Goal: Find specific page/section: Find specific page/section

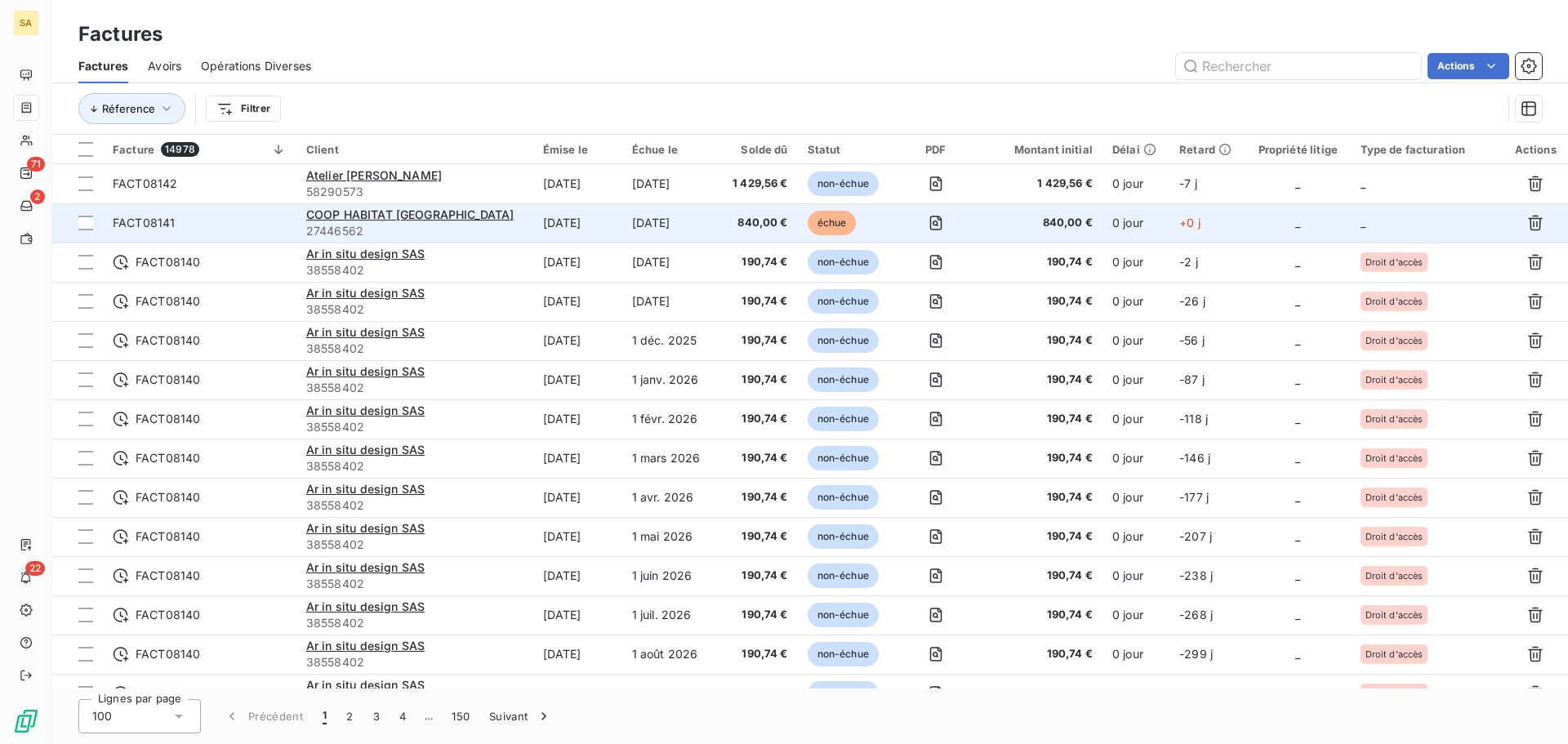
click at [1414, 223] on td "_" at bounding box center [1427, 223] width 153 height 39
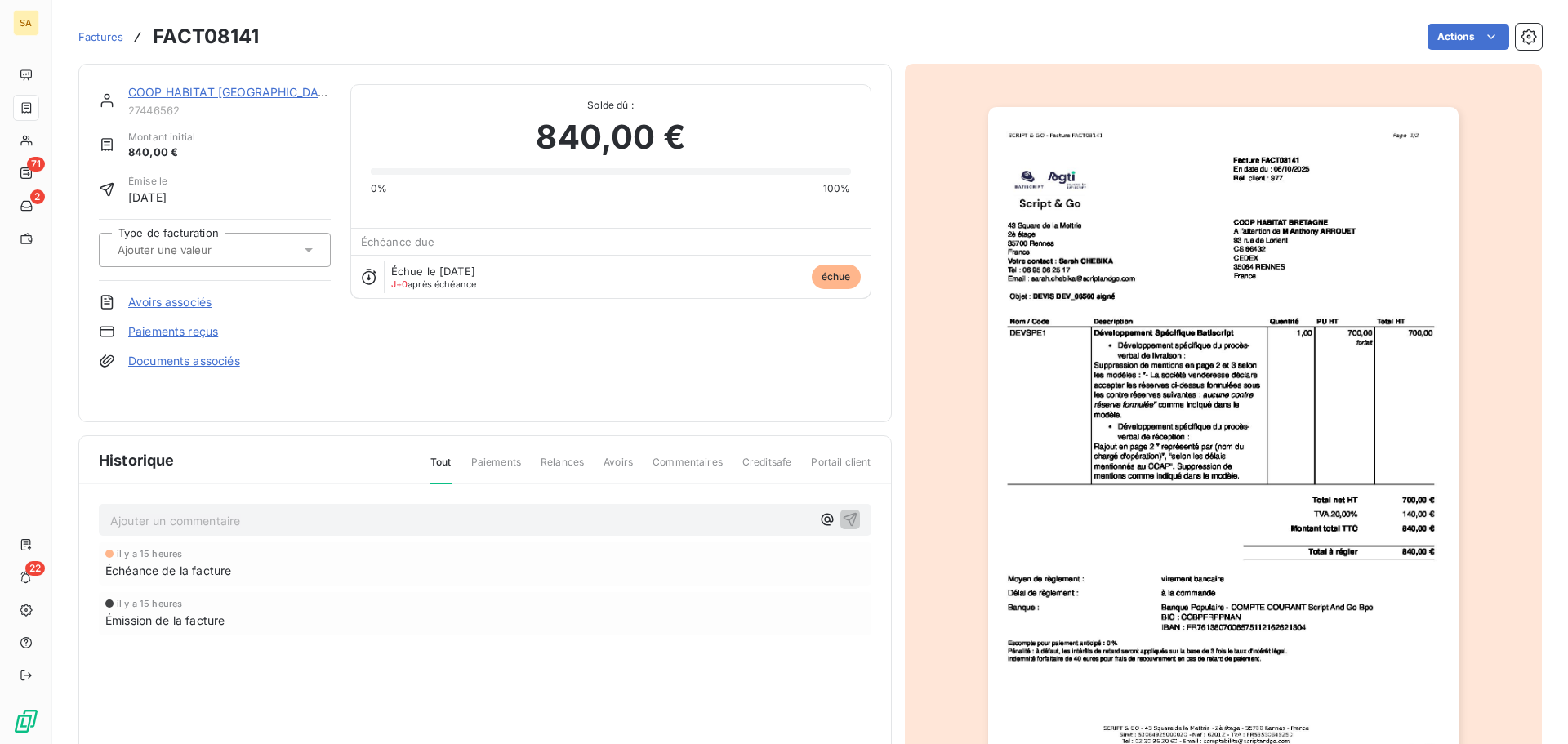
click at [256, 244] on div at bounding box center [207, 250] width 188 height 21
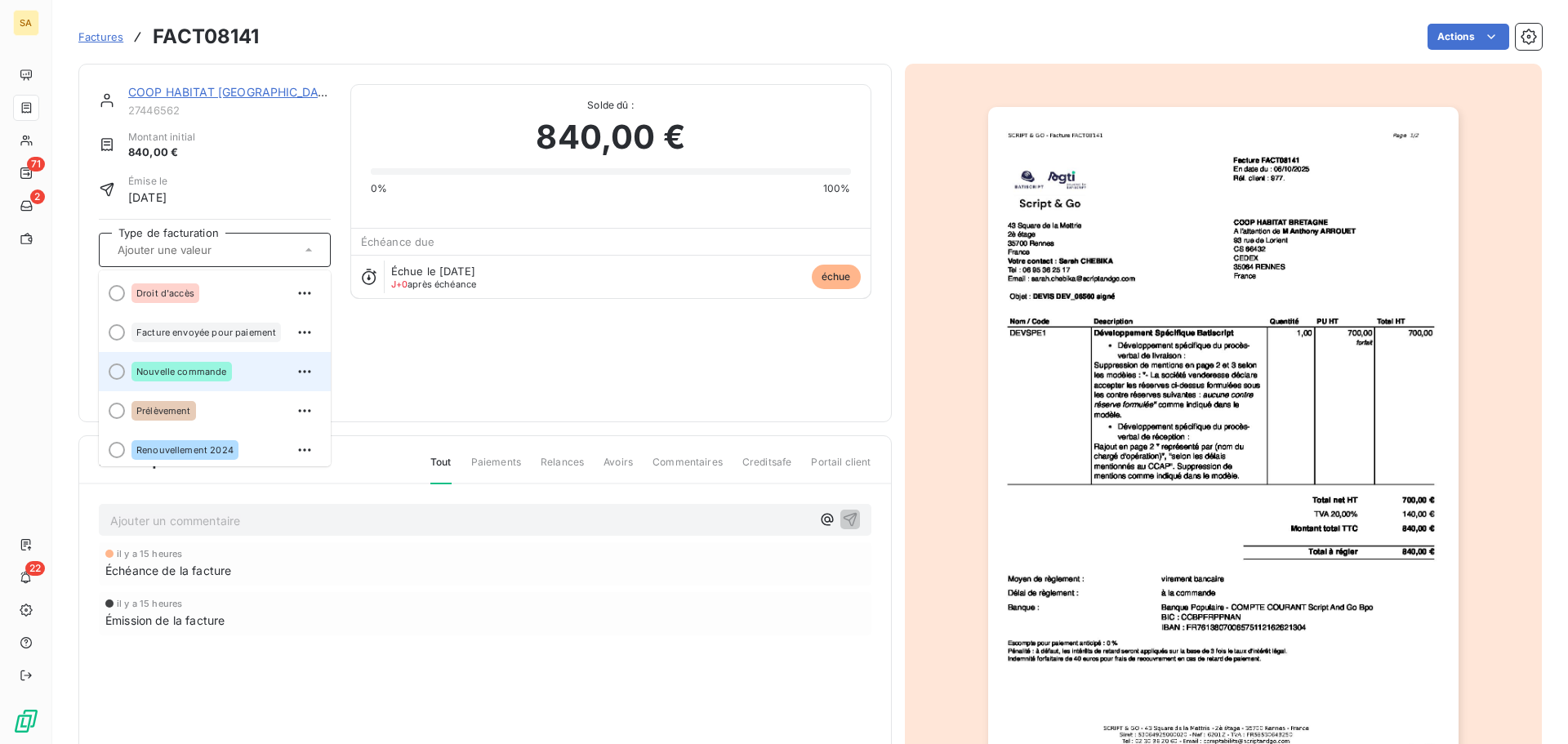
click at [231, 374] on div "Nouvelle commande" at bounding box center [225, 372] width 186 height 26
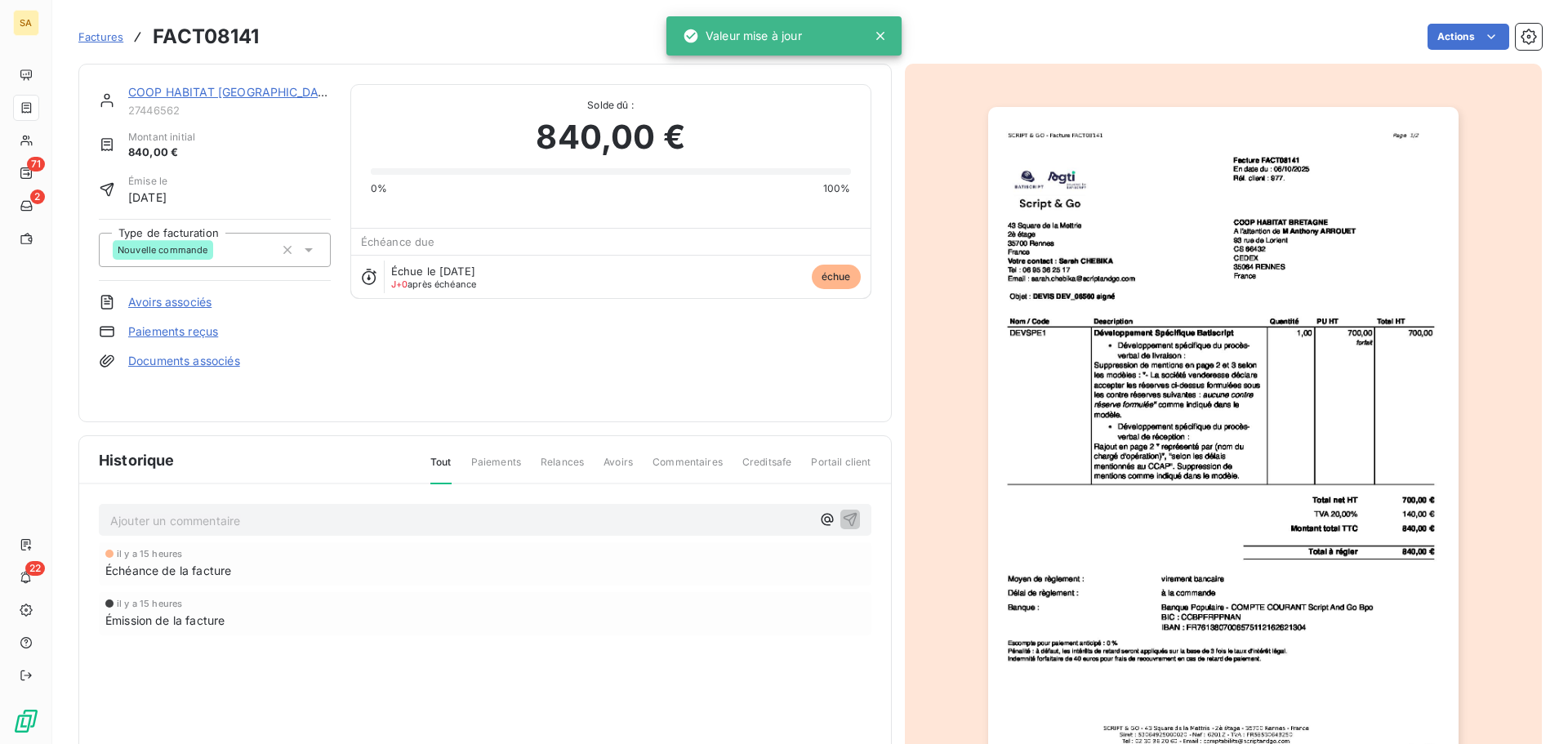
click at [110, 37] on span "Factures" at bounding box center [101, 37] width 45 height 13
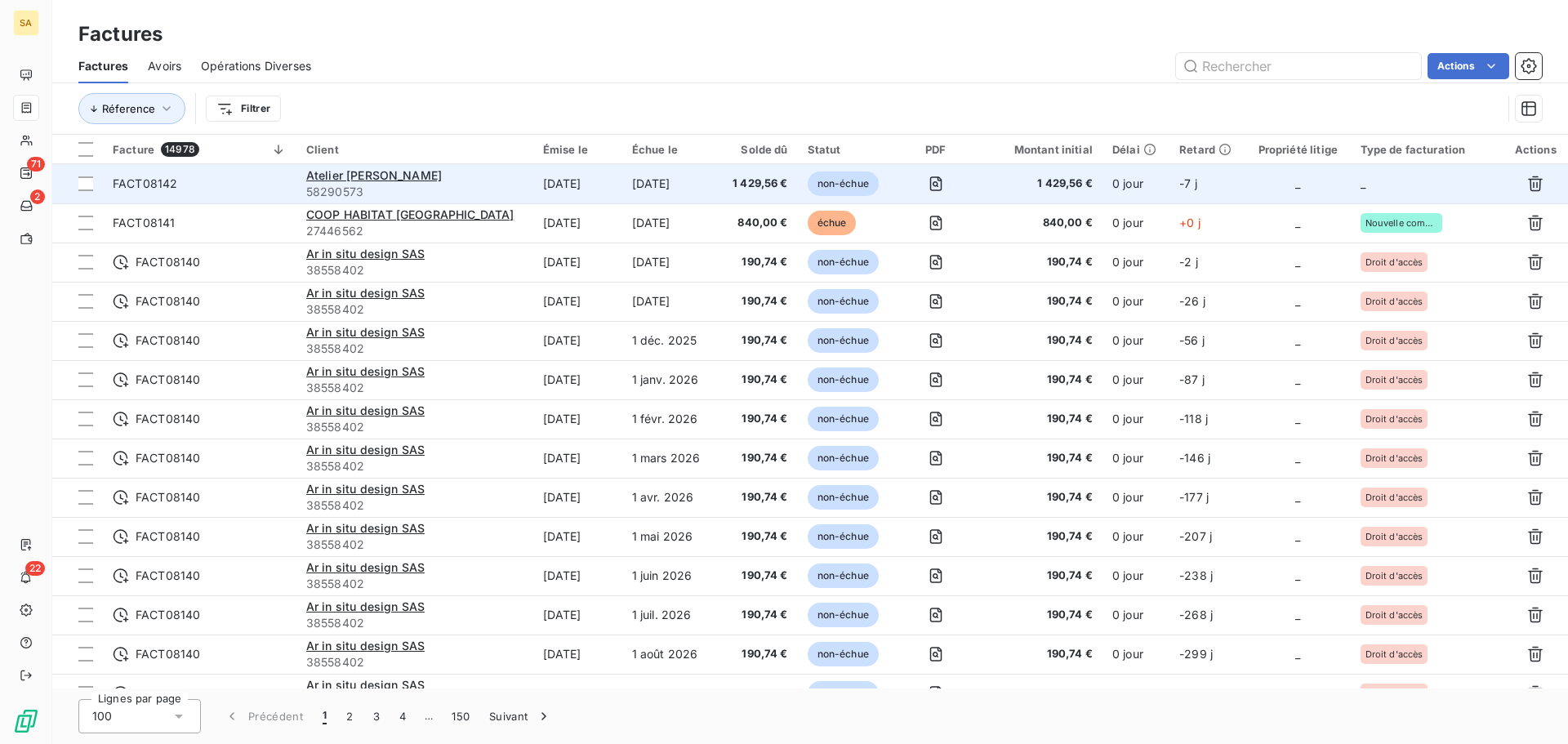
click at [1380, 173] on td "_" at bounding box center [1427, 184] width 153 height 39
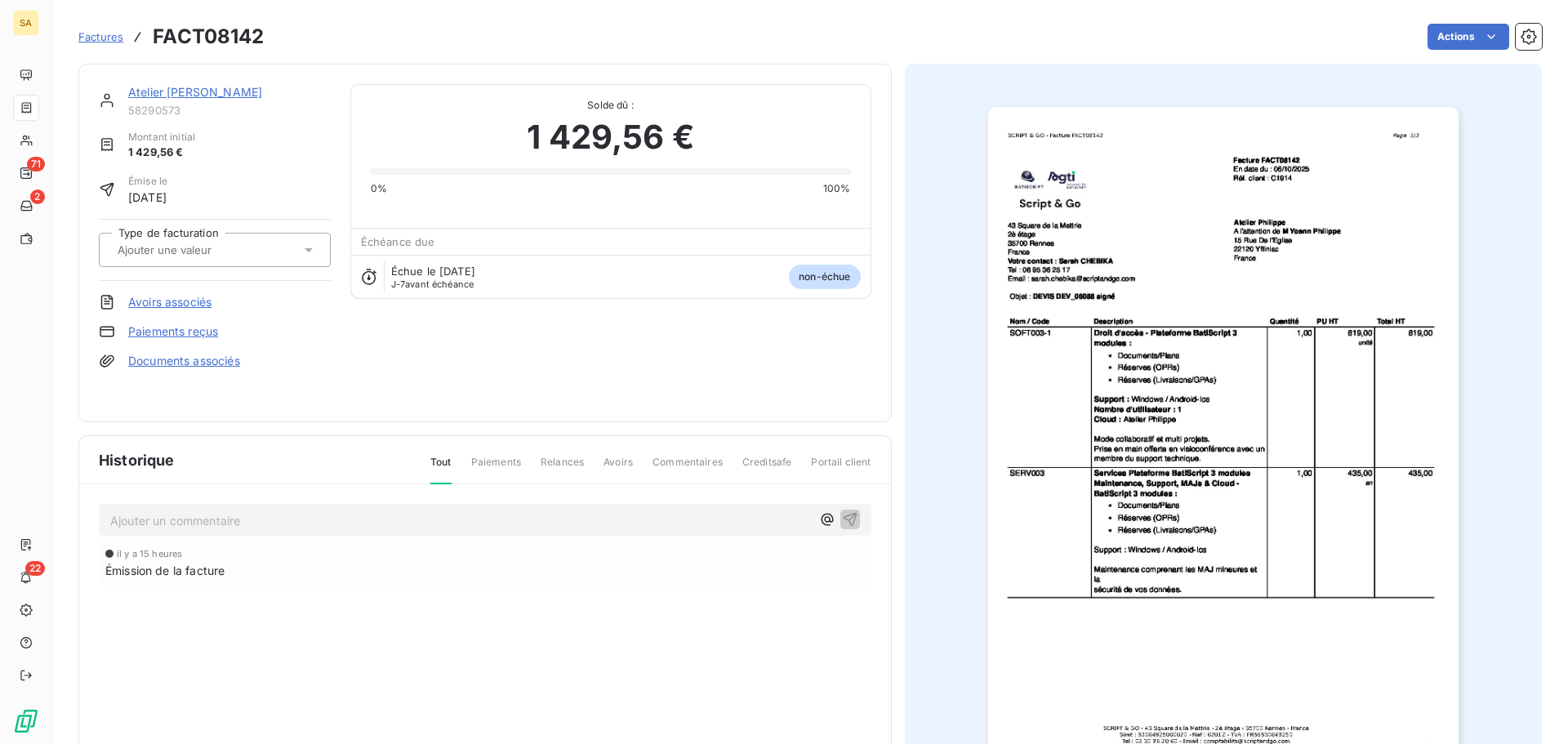
click at [279, 253] on div at bounding box center [207, 250] width 188 height 21
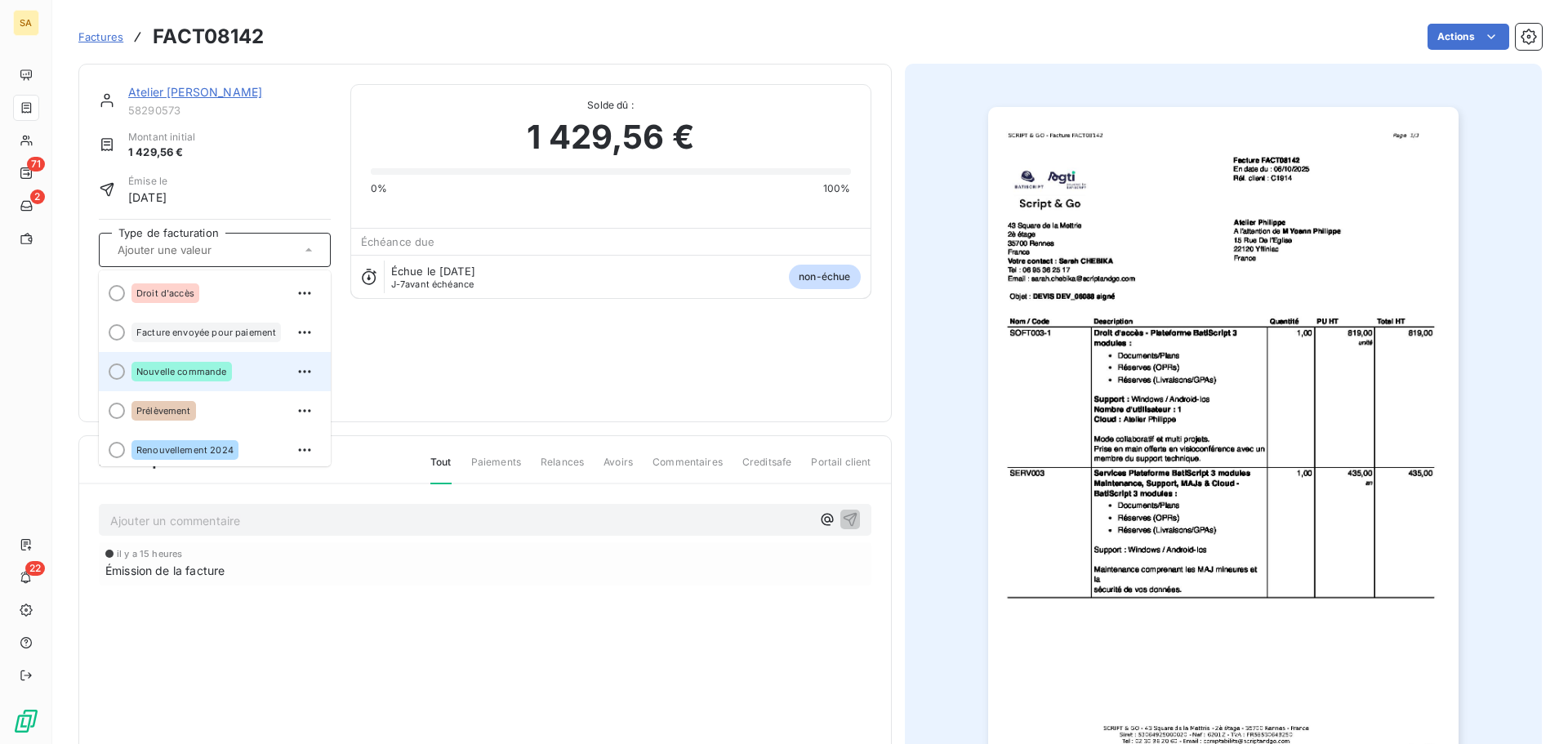
click at [243, 379] on div "Nouvelle commande" at bounding box center [225, 372] width 186 height 26
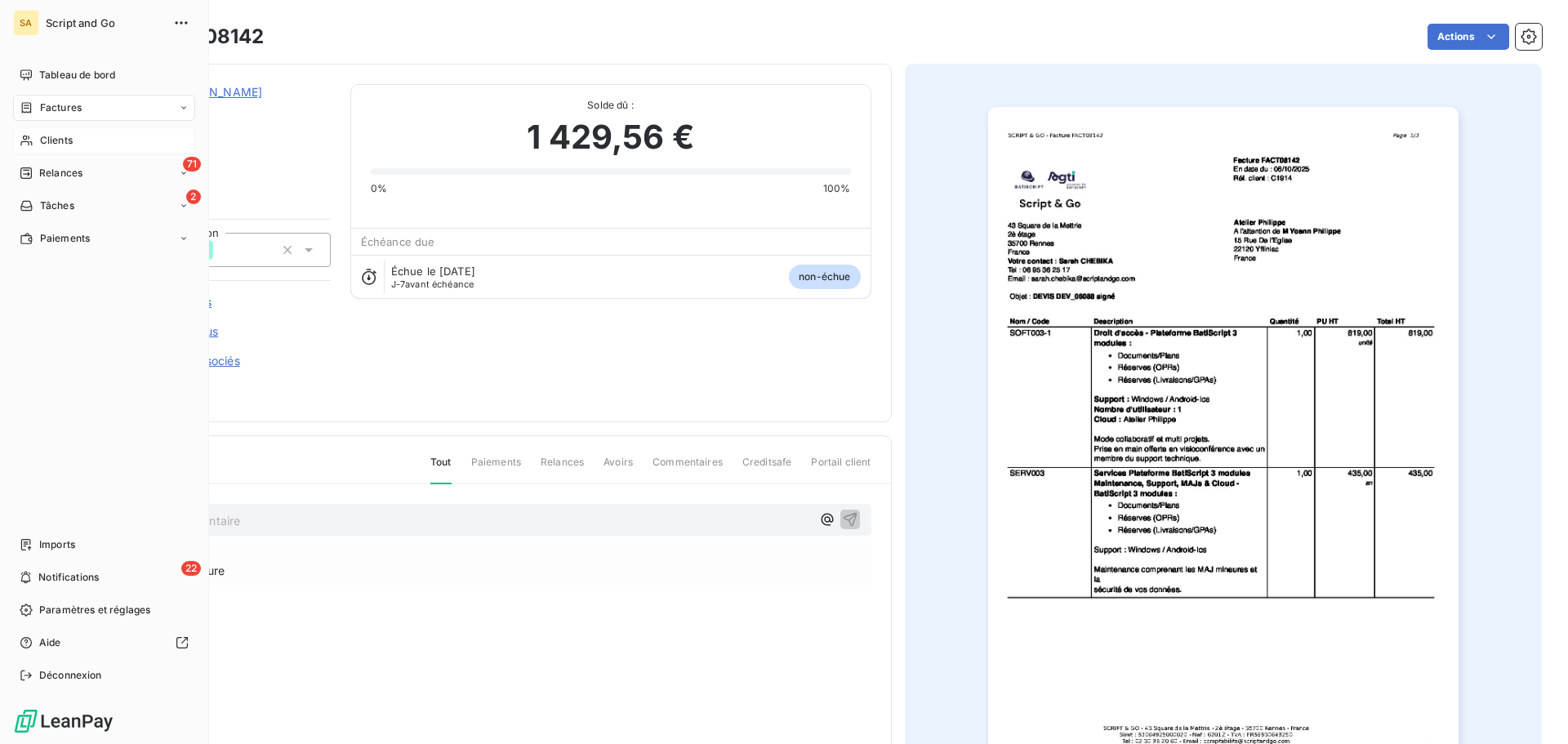
click at [36, 141] on div "Clients" at bounding box center [104, 141] width 182 height 26
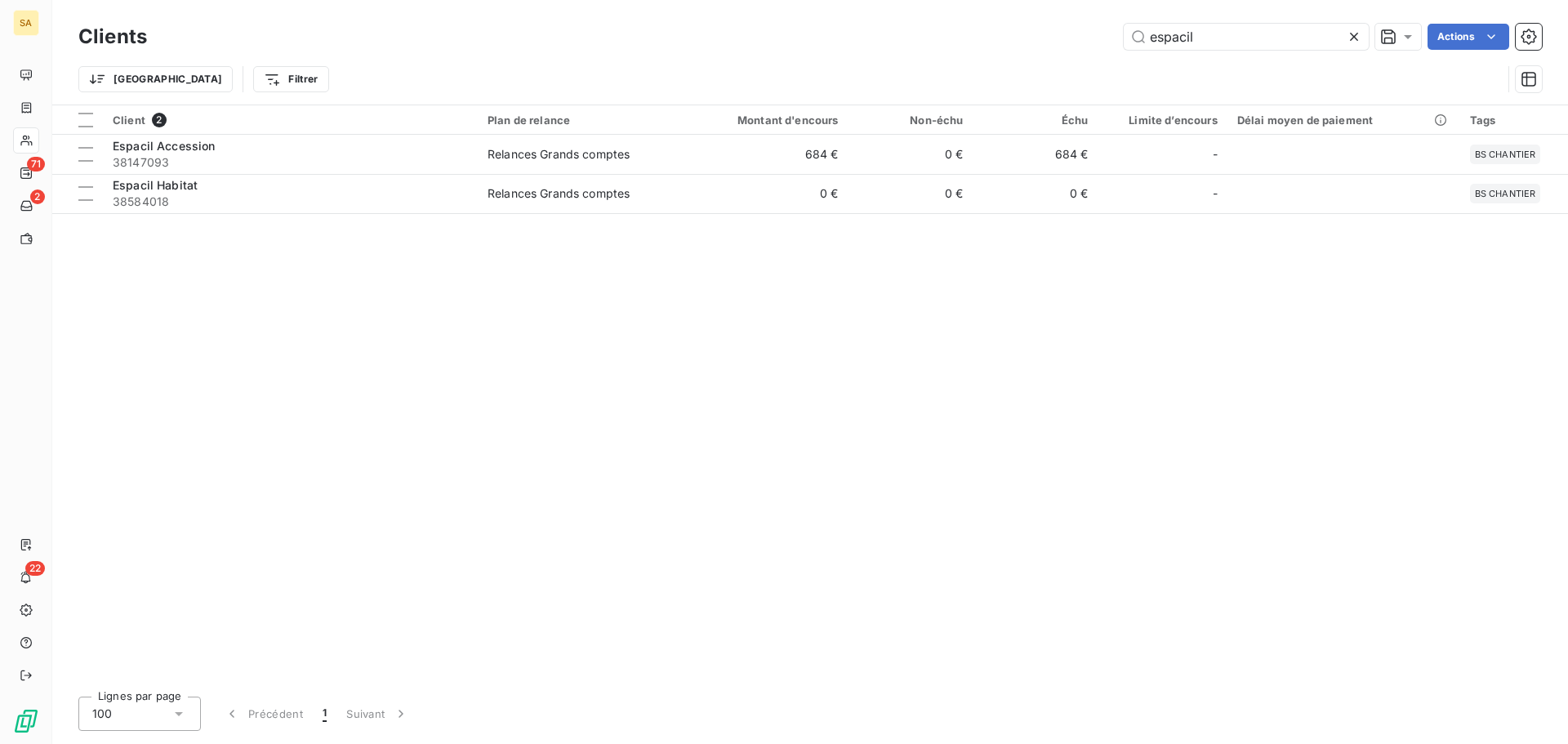
drag, startPoint x: 1231, startPoint y: 37, endPoint x: 1066, endPoint y: 27, distance: 165.3
click at [1066, 27] on div "espacil Actions" at bounding box center [854, 37] width 1375 height 26
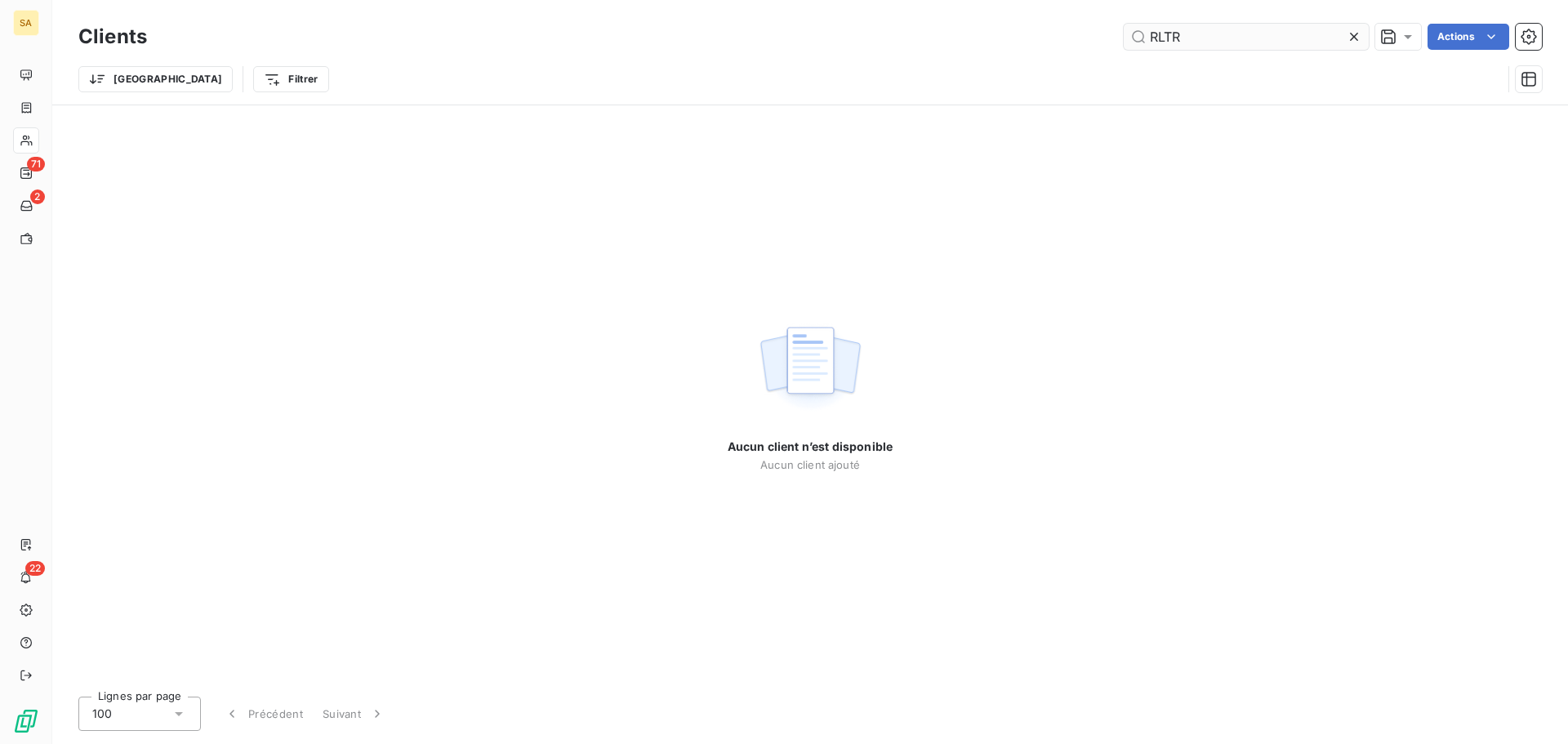
drag, startPoint x: 1231, startPoint y: 29, endPoint x: 1146, endPoint y: 34, distance: 85.1
click at [1146, 34] on input "RLTR" at bounding box center [1246, 37] width 245 height 26
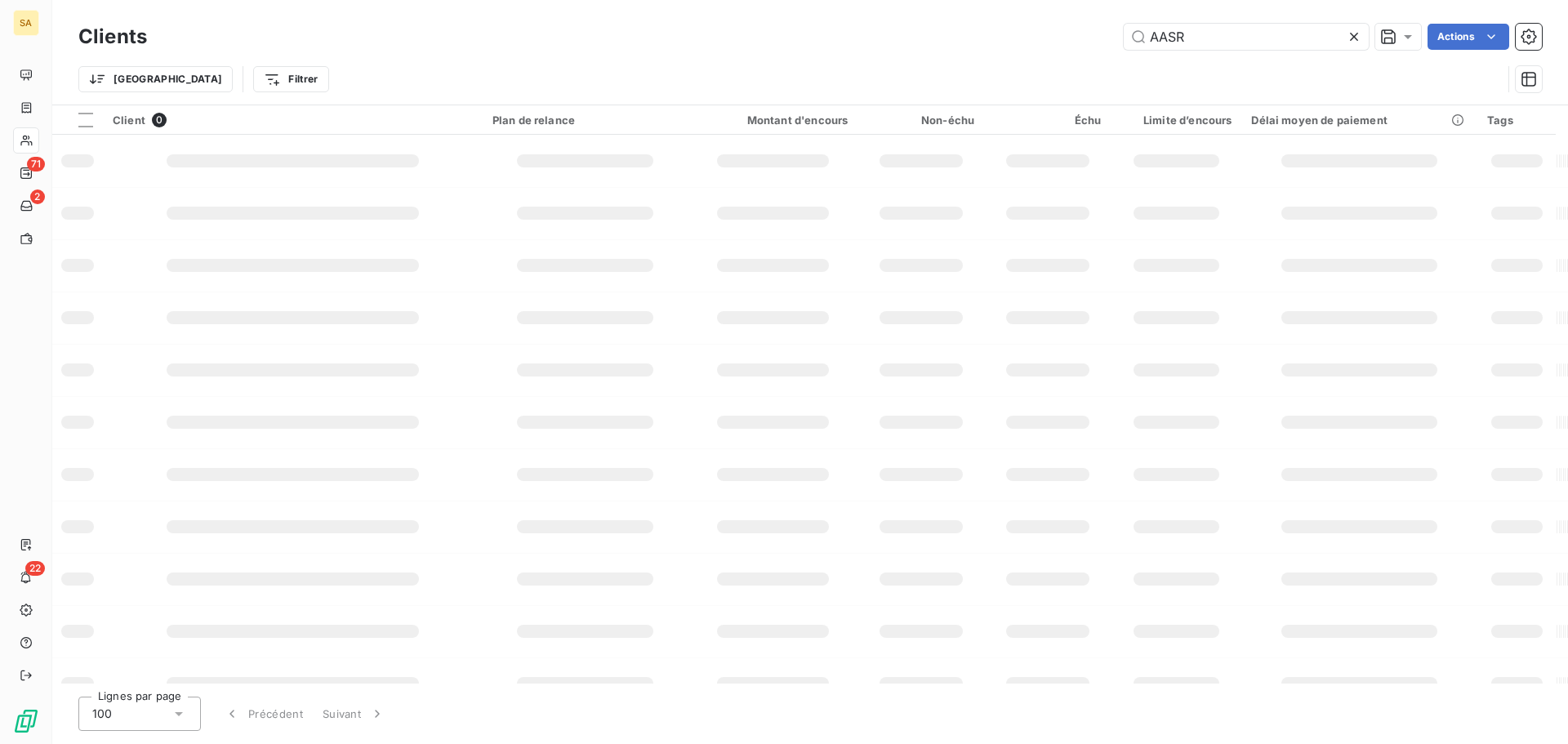
type input "AASR"
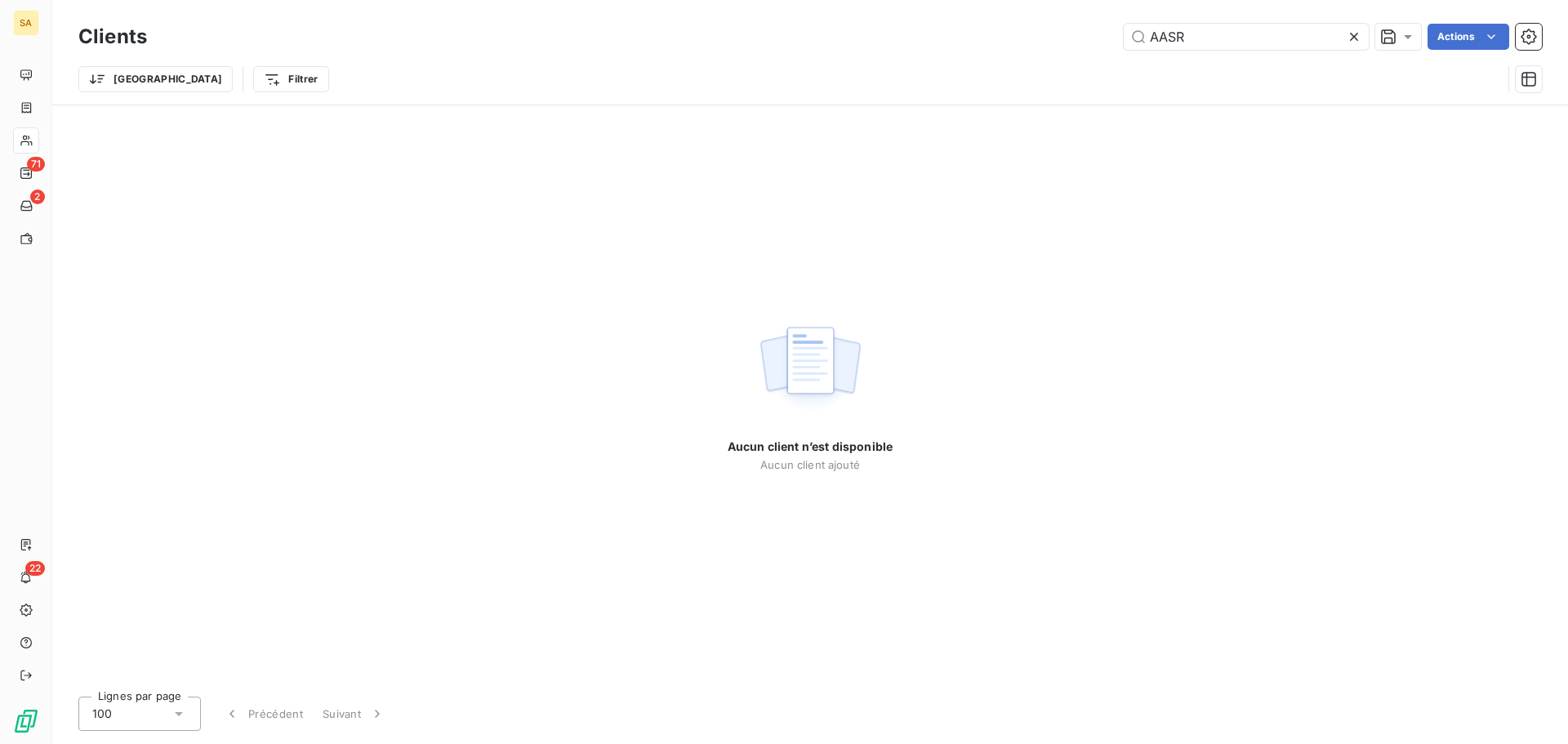
drag, startPoint x: 1235, startPoint y: 23, endPoint x: 1102, endPoint y: 47, distance: 135.1
click at [1102, 47] on div "Clients AASR Actions" at bounding box center [810, 37] width 1463 height 34
drag, startPoint x: 1222, startPoint y: 43, endPoint x: 1141, endPoint y: 41, distance: 81.0
click at [1141, 41] on input "AASR" at bounding box center [1246, 37] width 245 height 26
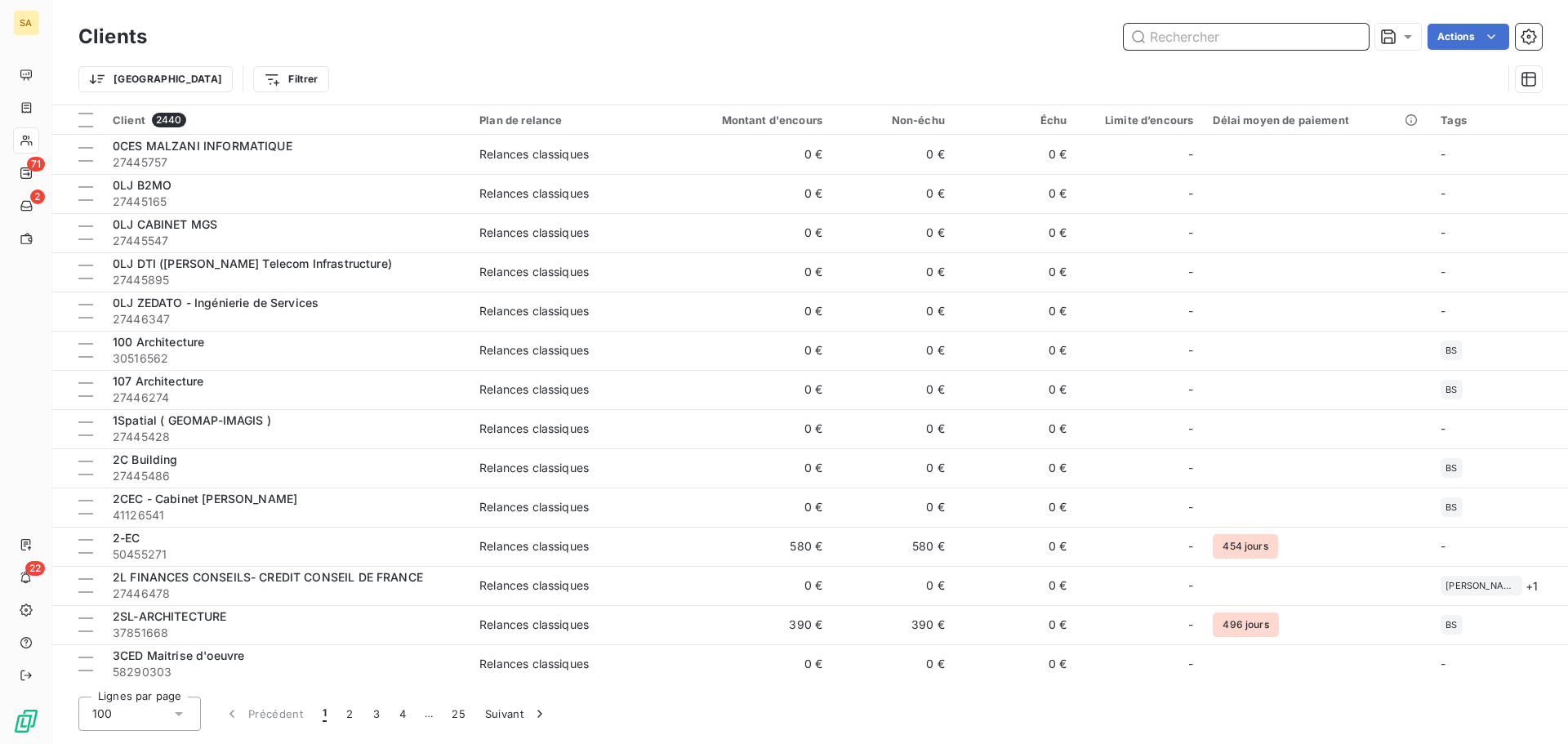
click at [1195, 49] on input "text" at bounding box center [1246, 37] width 245 height 26
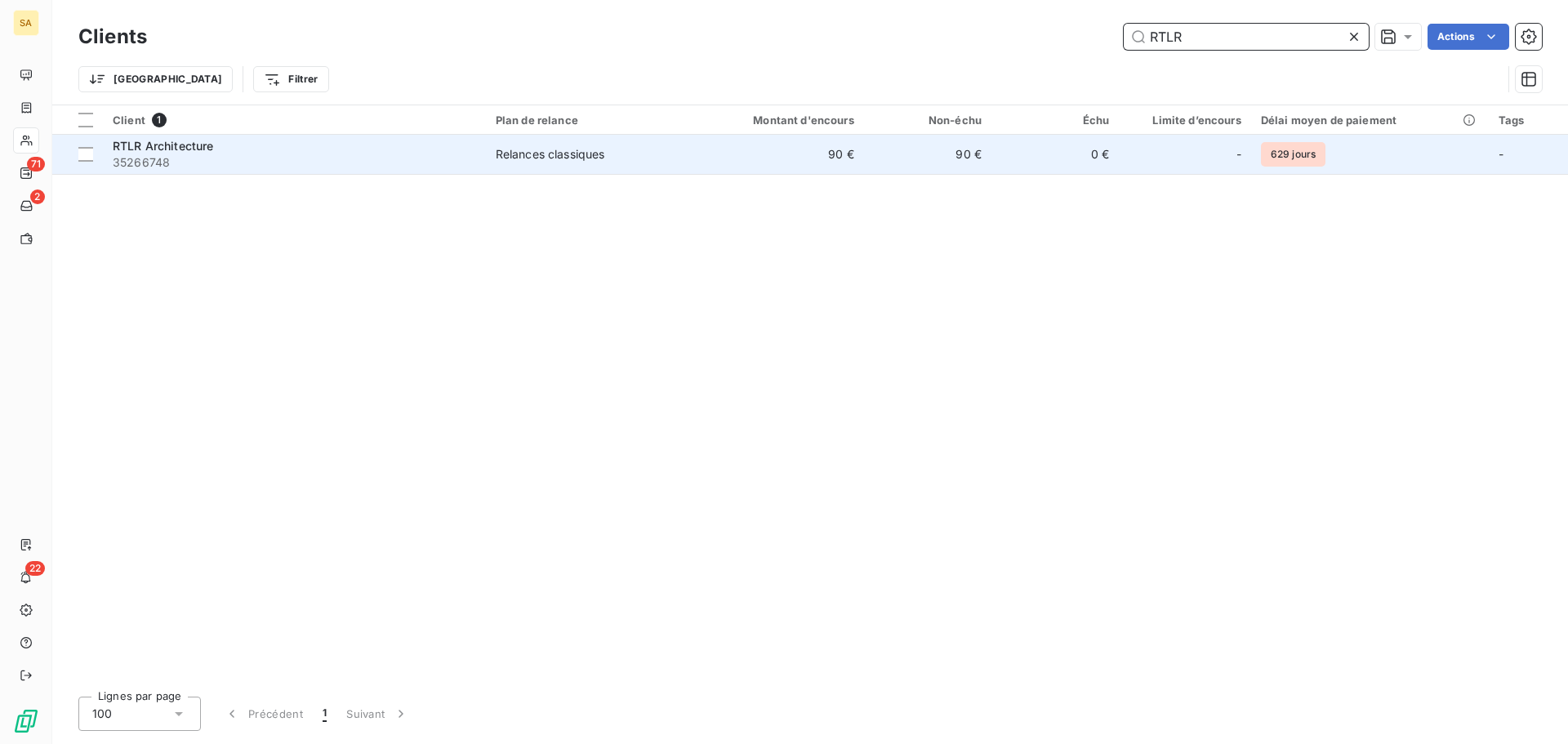
type input "RTLR"
click at [352, 150] on div "RTLR Architecture" at bounding box center [294, 146] width 364 height 16
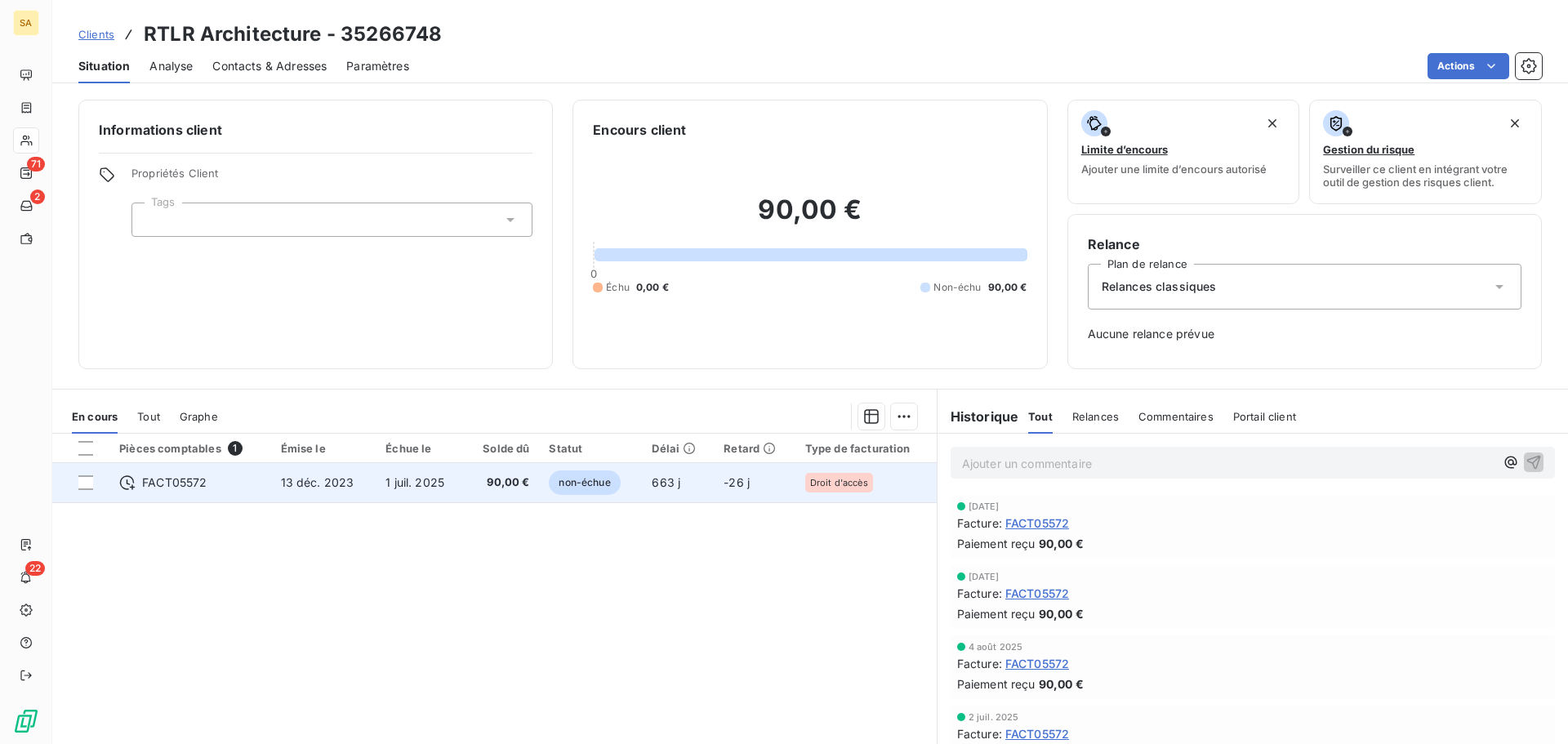
click at [237, 482] on div "FACT05572" at bounding box center [190, 483] width 141 height 16
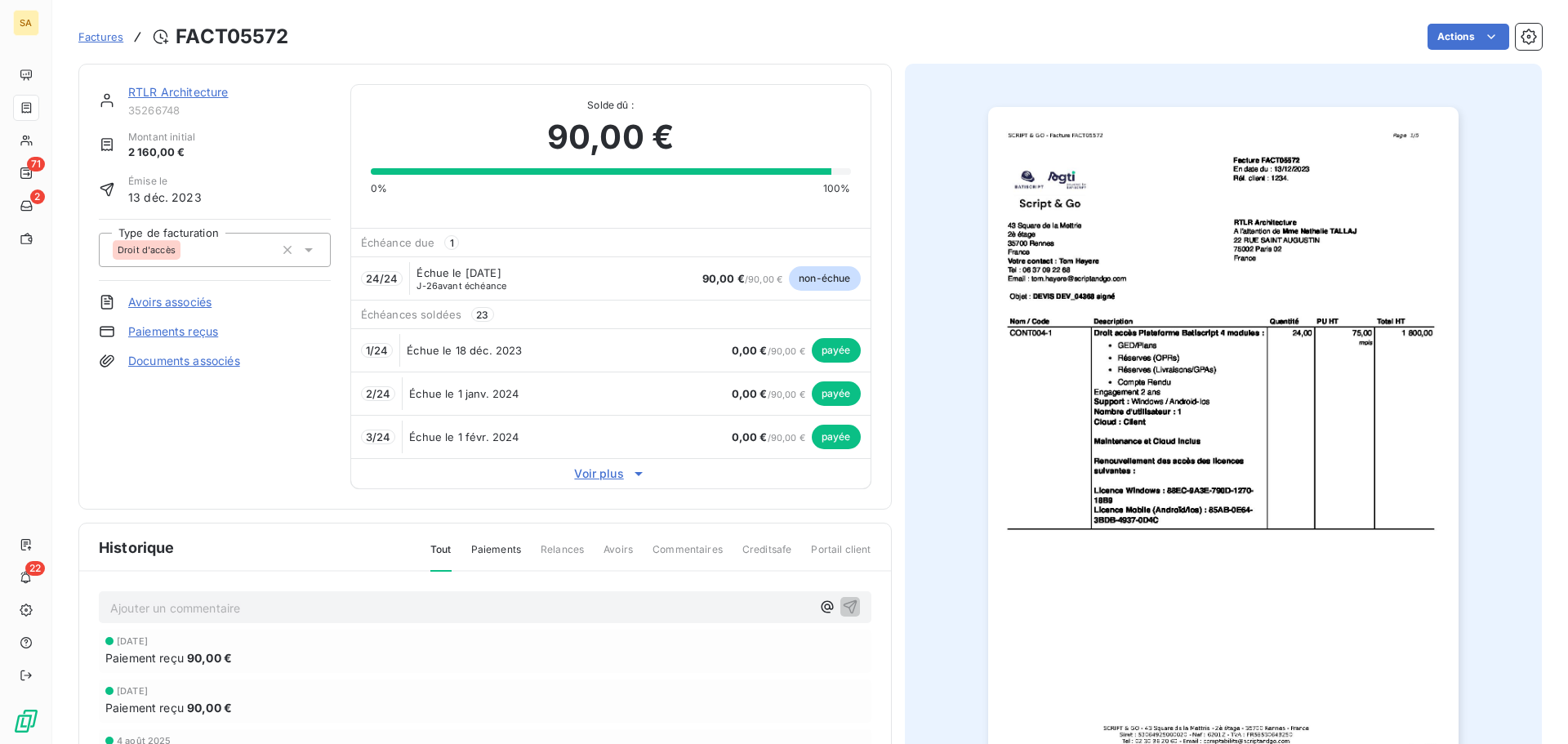
click at [494, 550] on span "Paiements" at bounding box center [496, 557] width 50 height 28
click at [435, 550] on span "Tout" at bounding box center [441, 557] width 21 height 28
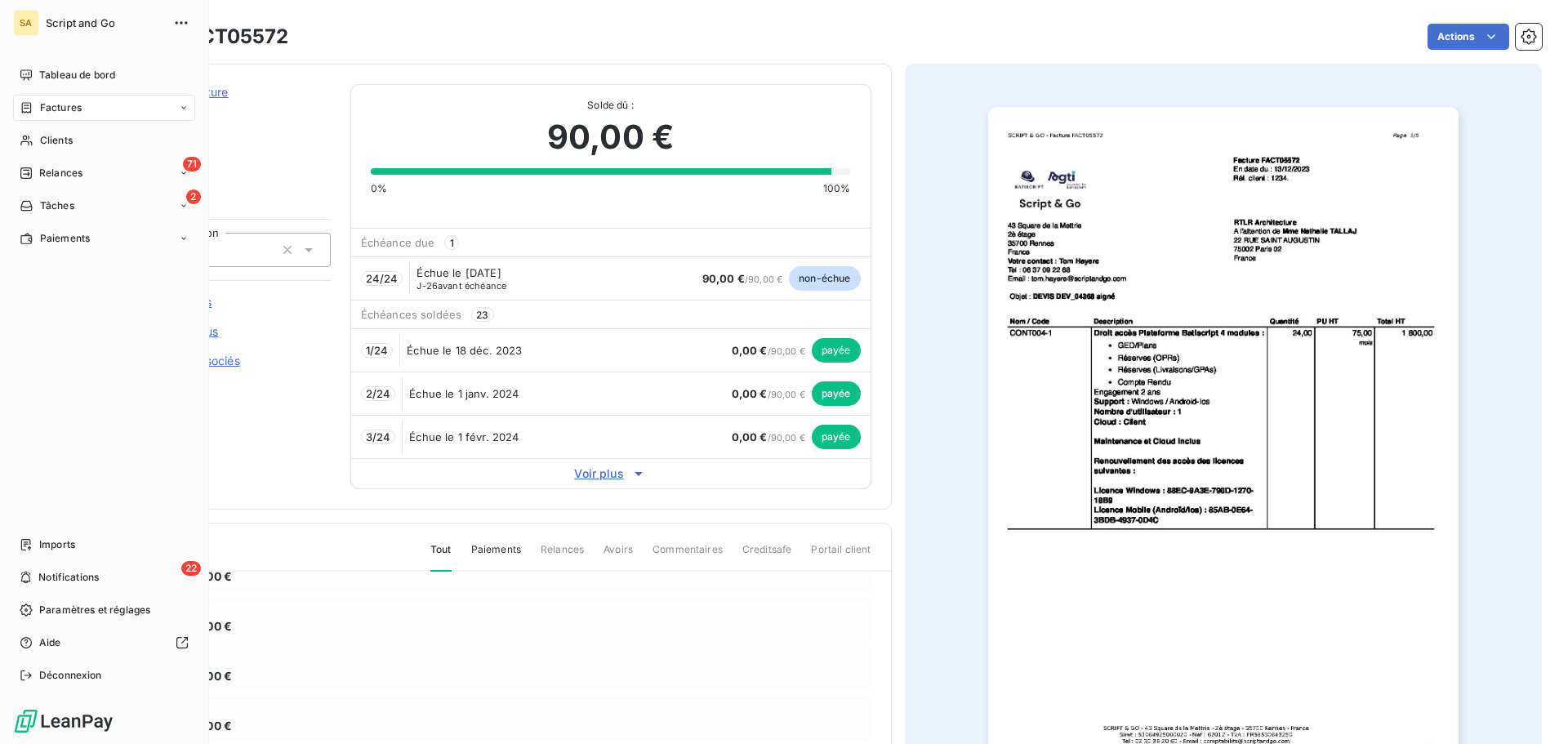
click at [36, 110] on div "Factures" at bounding box center [51, 108] width 62 height 15
click at [34, 109] on div "Factures" at bounding box center [51, 108] width 62 height 15
click at [142, 135] on div "Factures" at bounding box center [114, 141] width 163 height 26
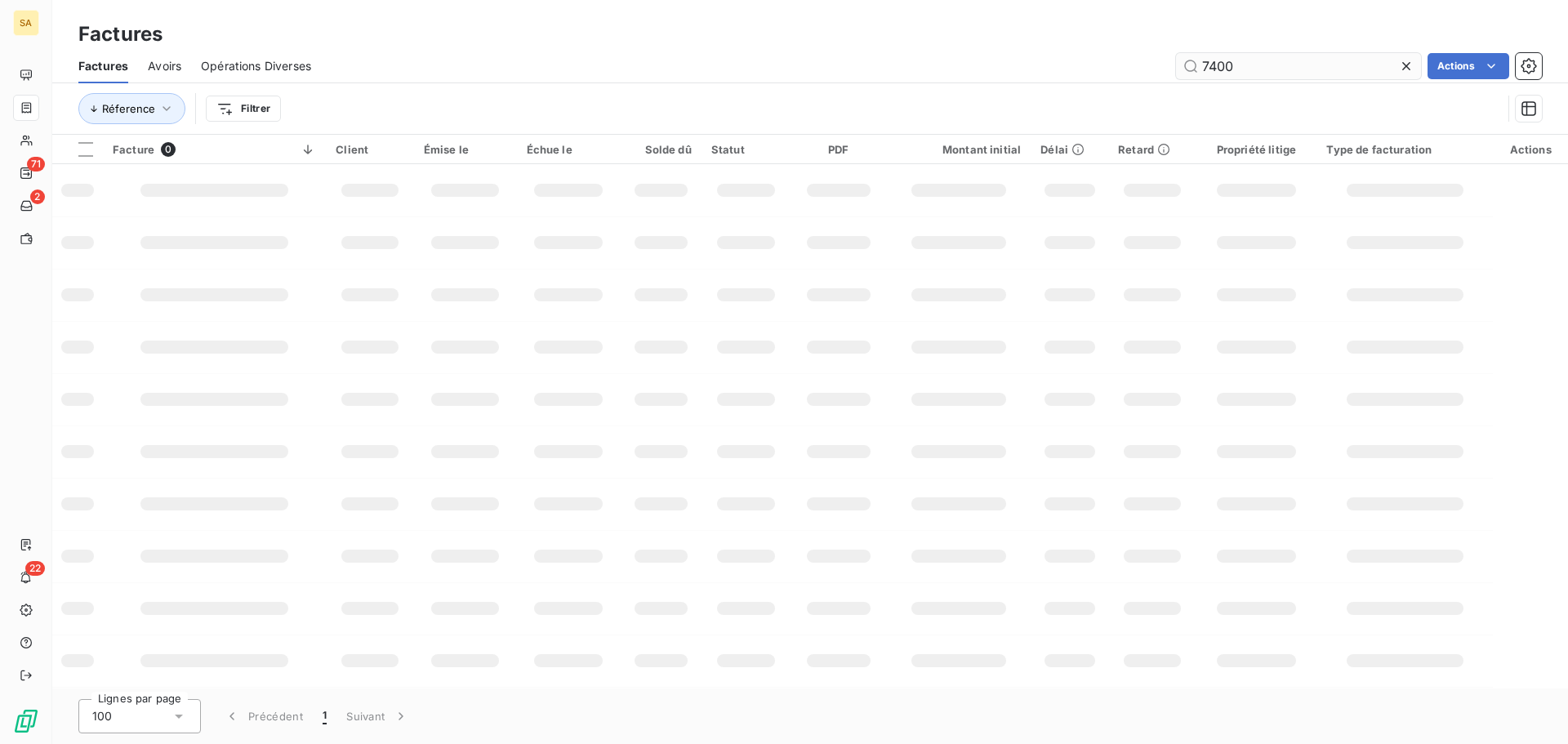
click at [1197, 65] on input "7400" at bounding box center [1298, 66] width 245 height 26
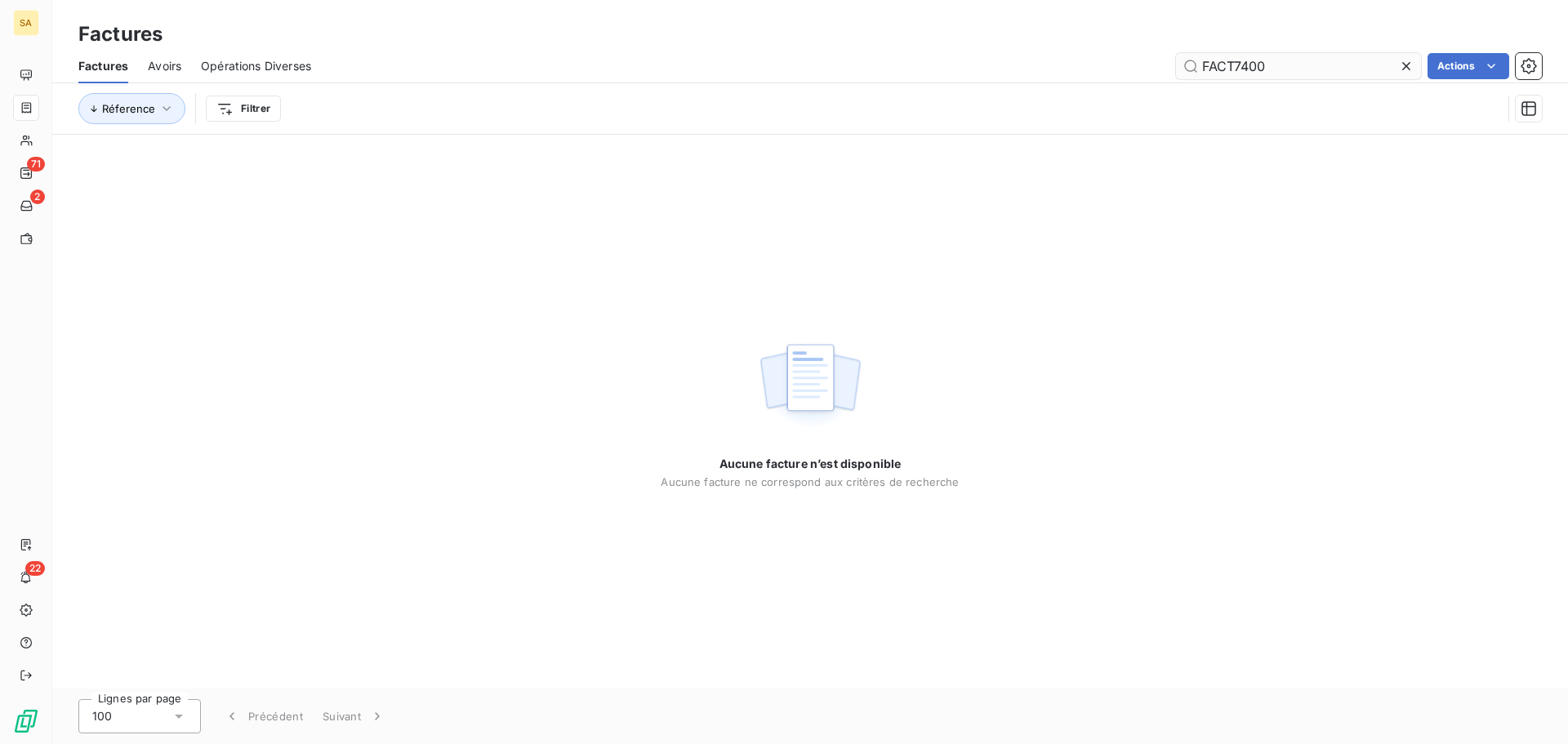
click at [1297, 61] on input "FACT7400" at bounding box center [1298, 66] width 245 height 26
click at [1231, 63] on input "FACT7400" at bounding box center [1298, 66] width 245 height 26
type input "FACT07400"
